Goal: Task Accomplishment & Management: Use online tool/utility

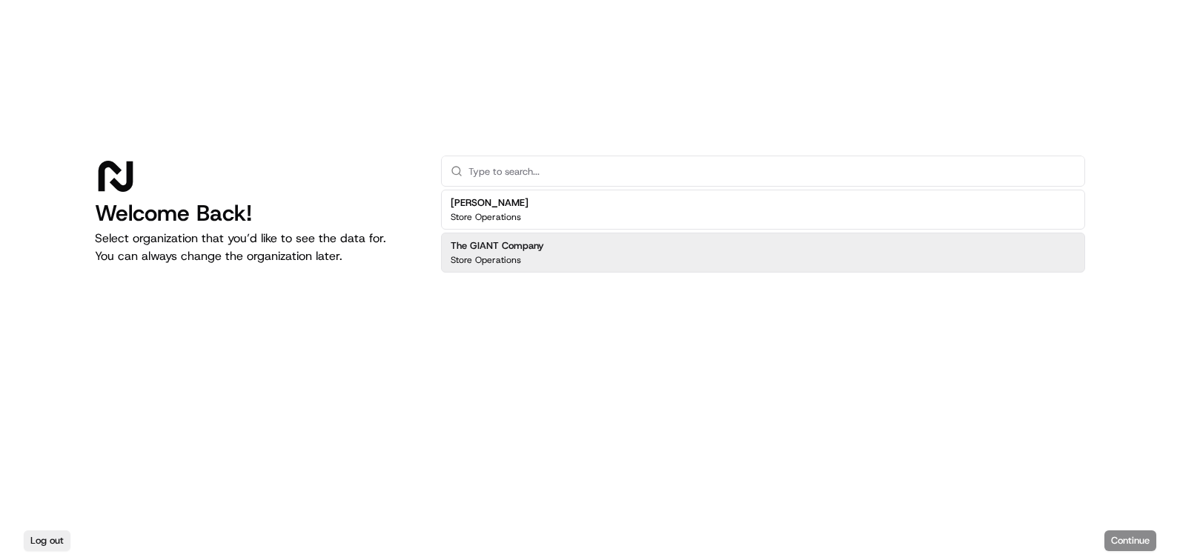
click at [537, 248] on h2 "The GIANT Company" at bounding box center [497, 245] width 93 height 13
click at [1124, 536] on button "Continue" at bounding box center [1130, 541] width 52 height 21
